Goal: Register for event/course

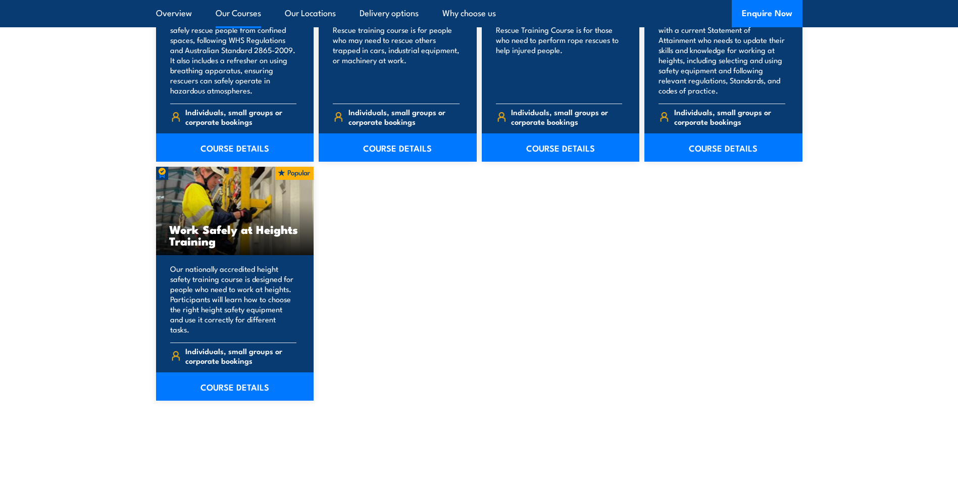
scroll to position [1212, 0]
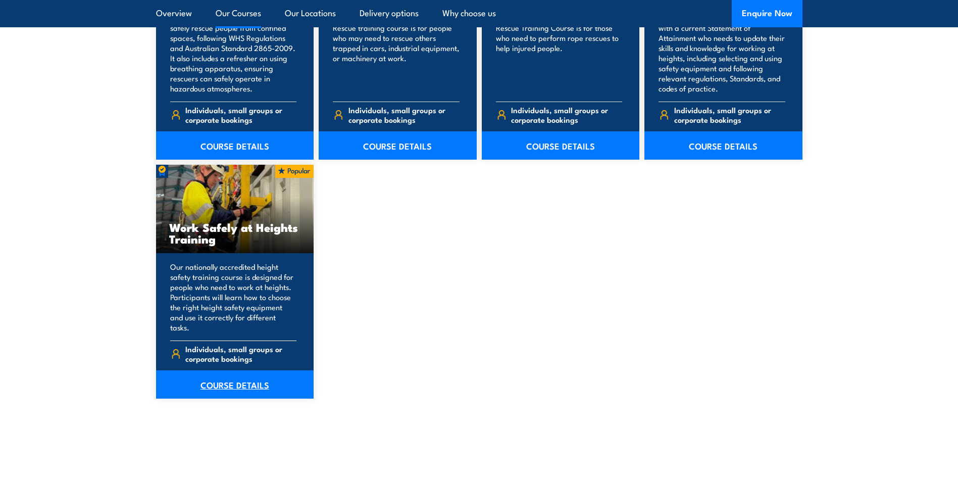
click at [251, 372] on link "COURSE DETAILS" at bounding box center [235, 384] width 158 height 28
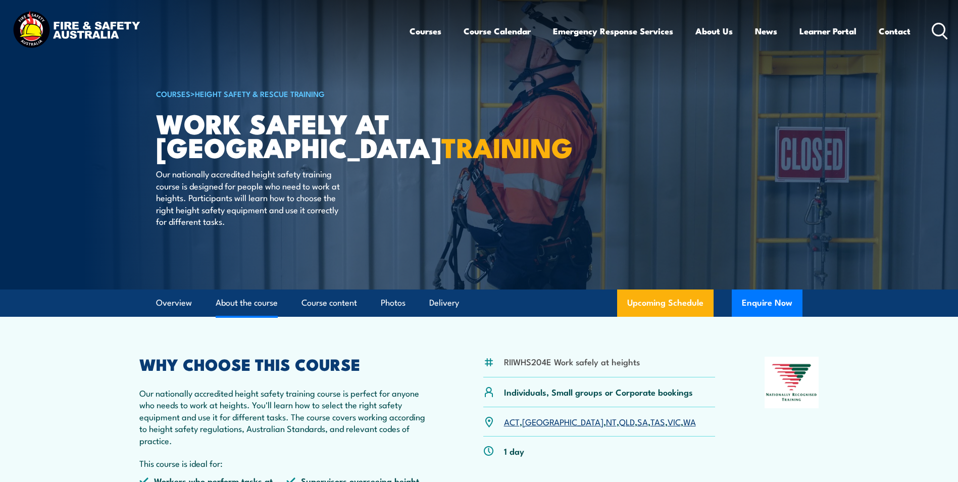
click at [260, 304] on link "About the course" at bounding box center [247, 302] width 62 height 27
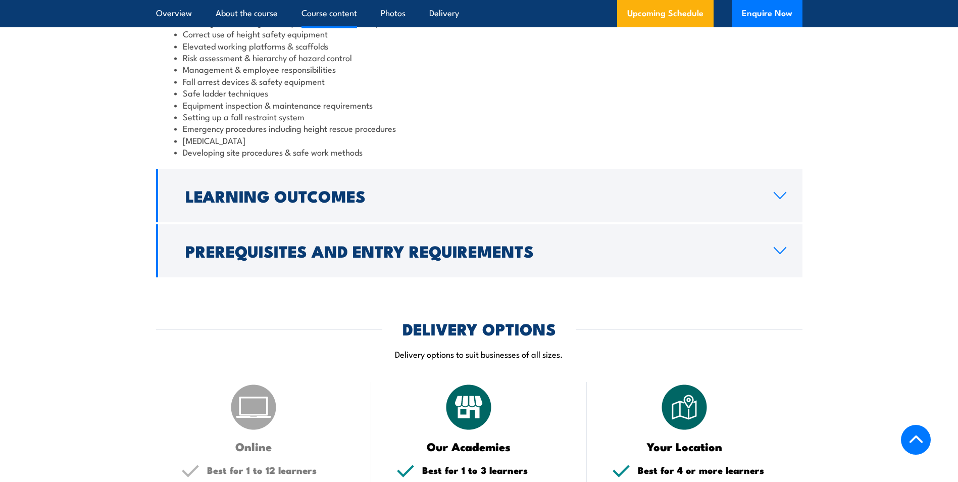
scroll to position [732, 0]
